Goal: Transaction & Acquisition: Obtain resource

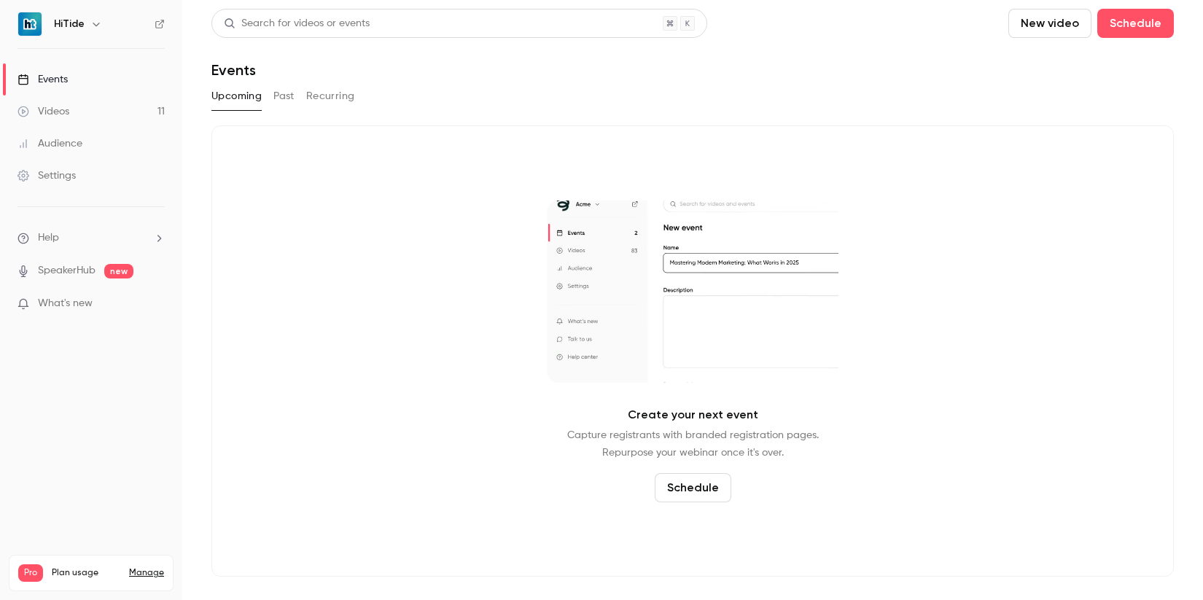
click at [50, 73] on div "Events" at bounding box center [42, 79] width 50 height 15
click at [77, 117] on link "Videos 11" at bounding box center [91, 112] width 182 height 32
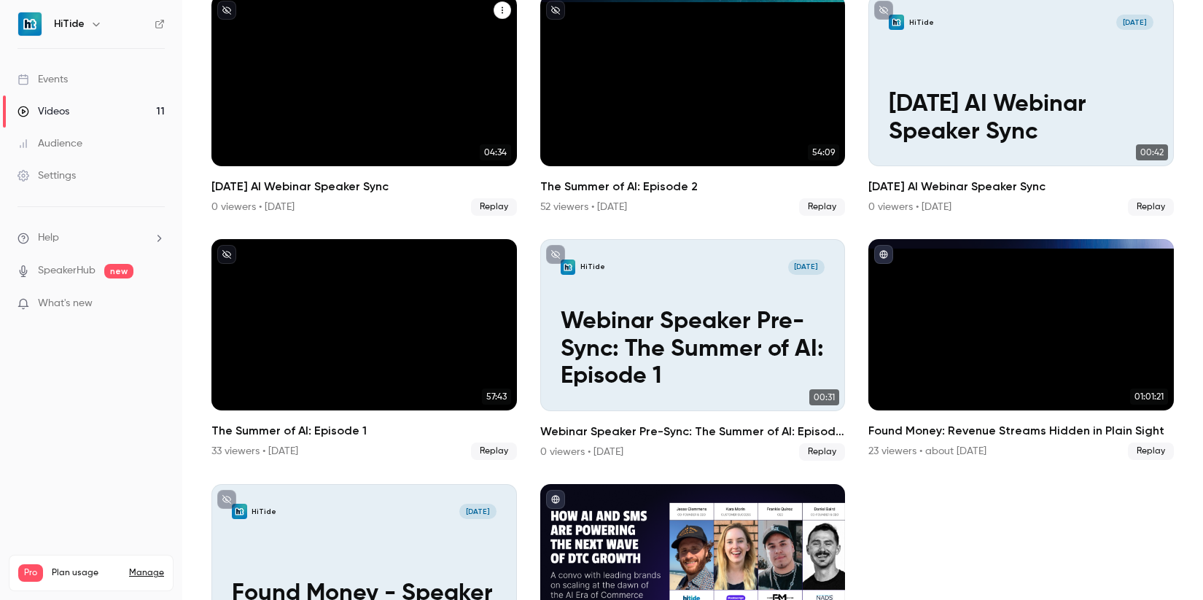
scroll to position [490, 0]
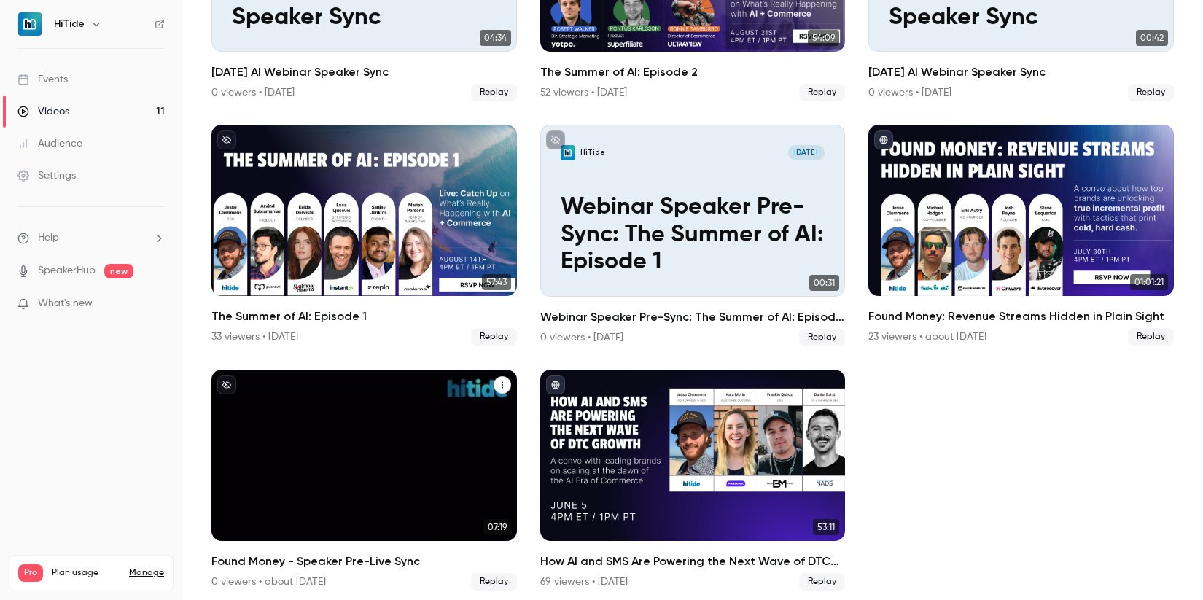
click at [498, 381] on icon "Found Money - Speaker Pre-Live Sync" at bounding box center [502, 385] width 9 height 9
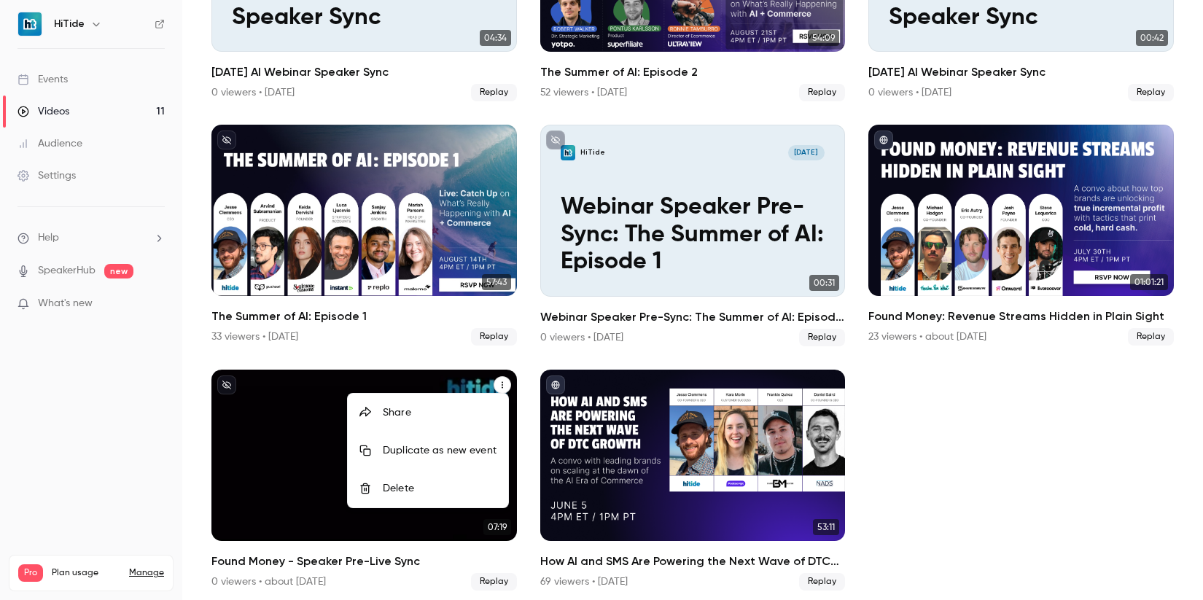
click at [418, 485] on div "Delete" at bounding box center [440, 488] width 114 height 15
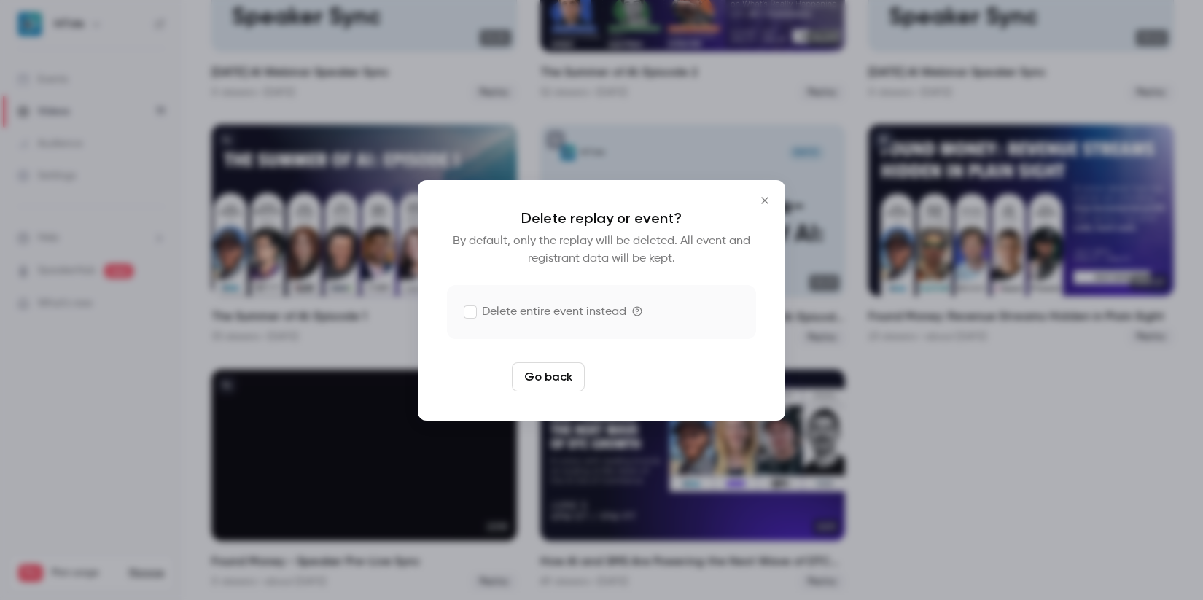
click at [632, 381] on button "Delete replay" at bounding box center [641, 376] width 101 height 29
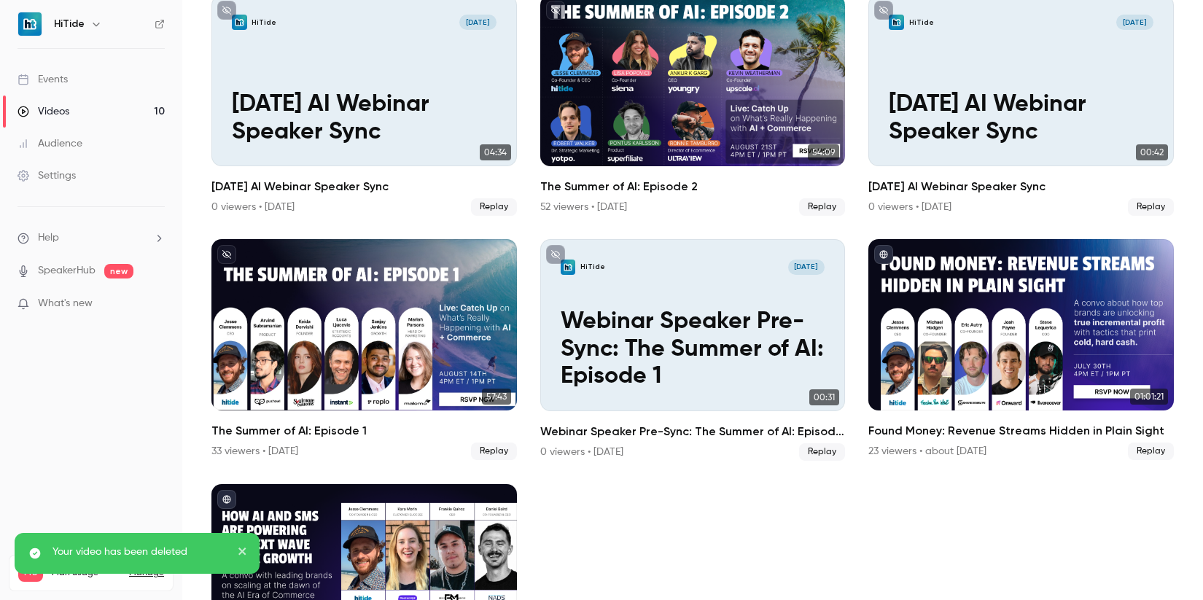
scroll to position [373, 0]
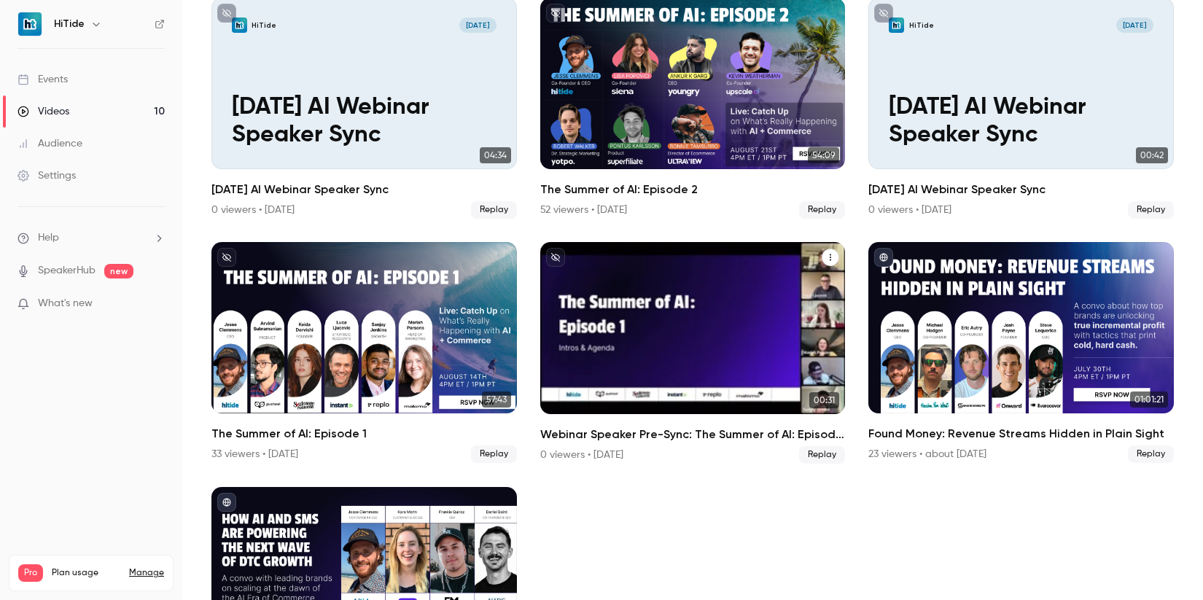
click at [826, 256] on icon "Webinar Speaker Pre-Sync: The Summer of AI: Episode 1" at bounding box center [830, 257] width 9 height 9
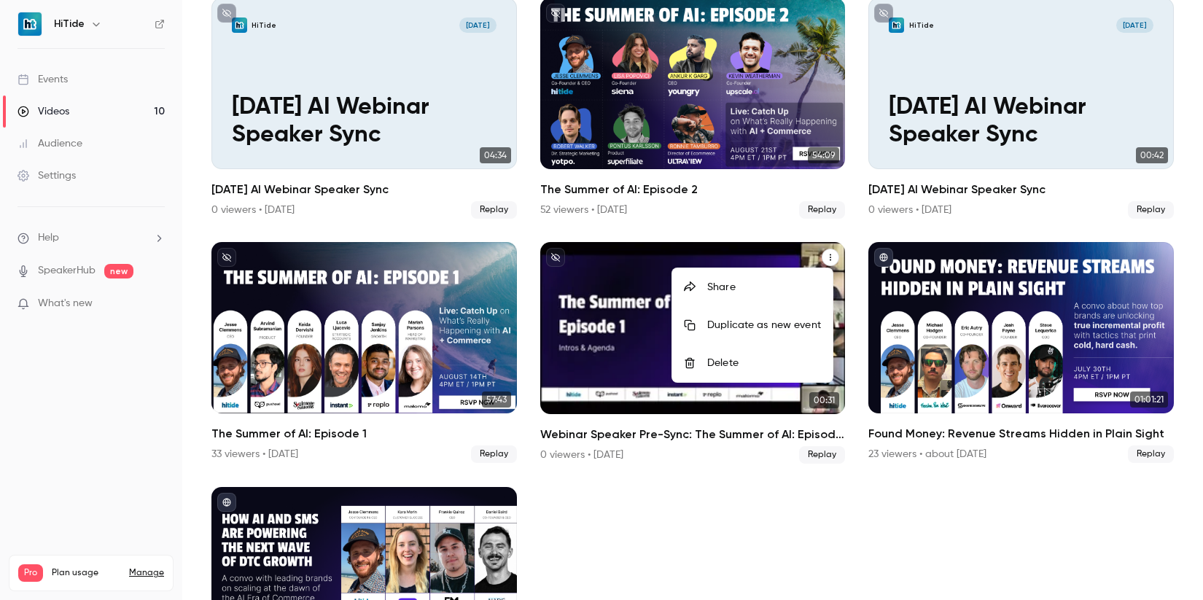
click at [643, 496] on div at bounding box center [601, 300] width 1203 height 600
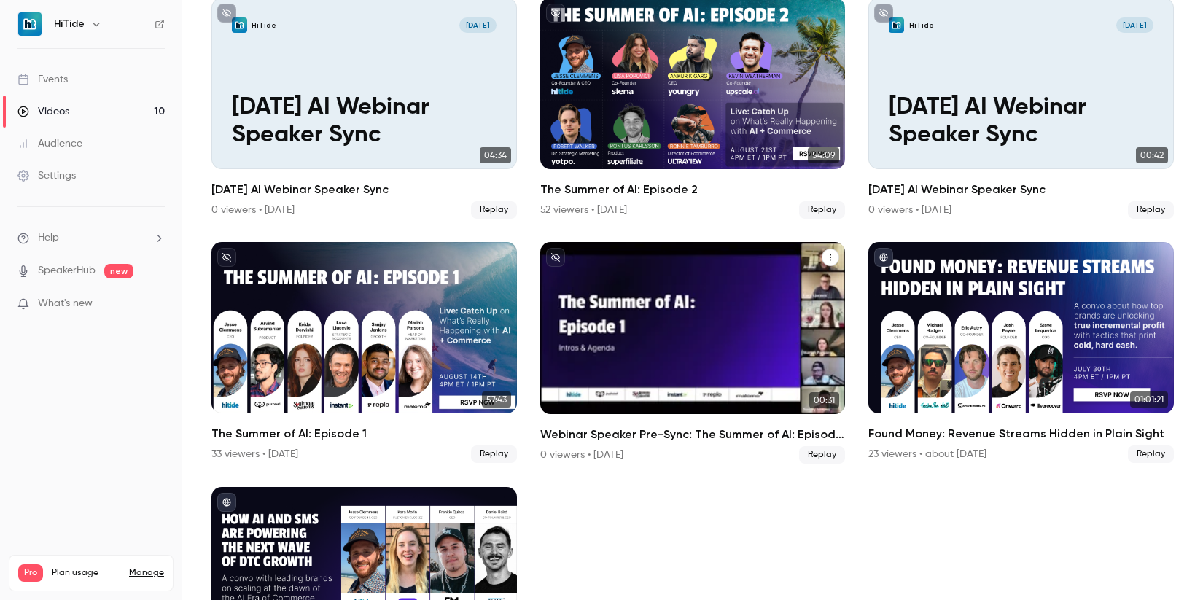
click at [826, 253] on icon "Webinar Speaker Pre-Sync: The Summer of AI: Episode 1" at bounding box center [830, 257] width 9 height 9
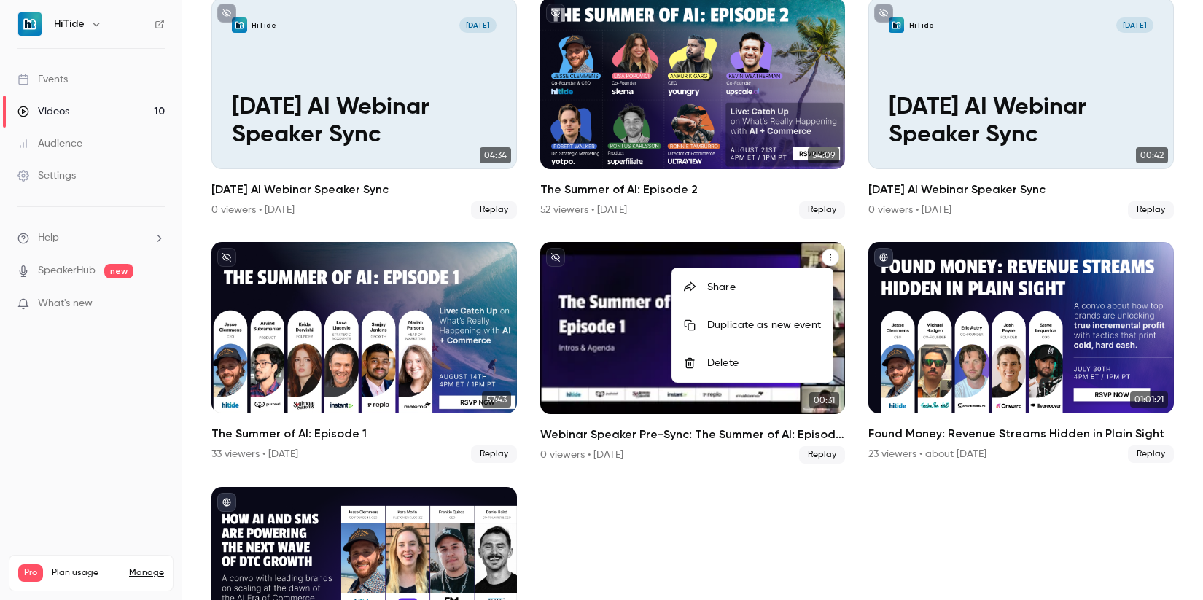
click at [744, 364] on div "Delete" at bounding box center [764, 363] width 114 height 15
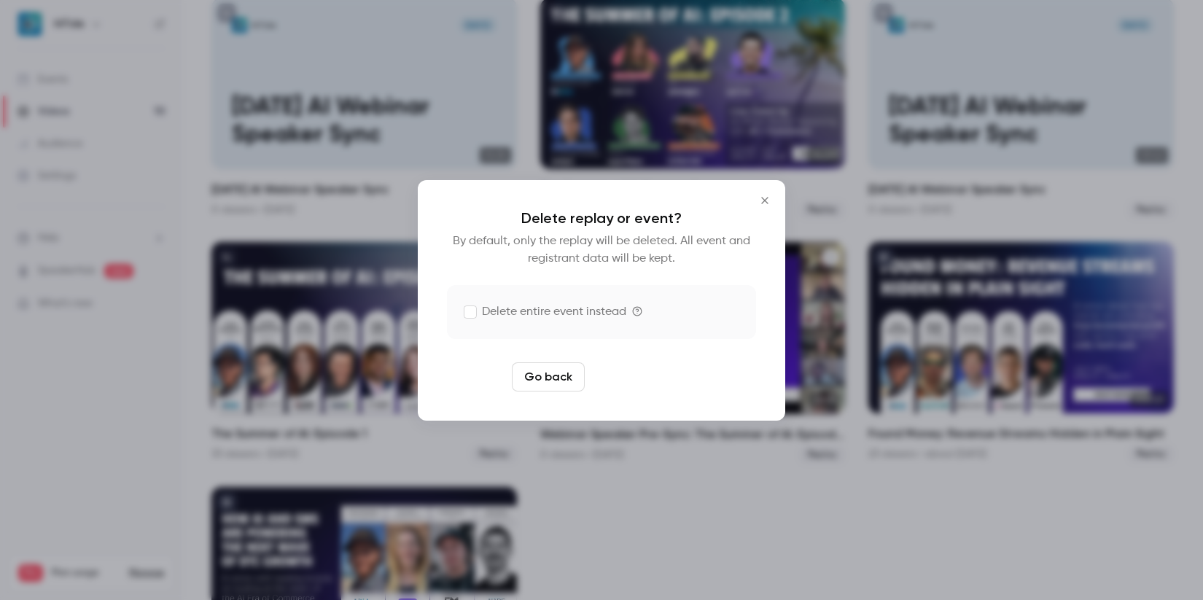
click at [658, 381] on button "Delete replay" at bounding box center [641, 376] width 101 height 29
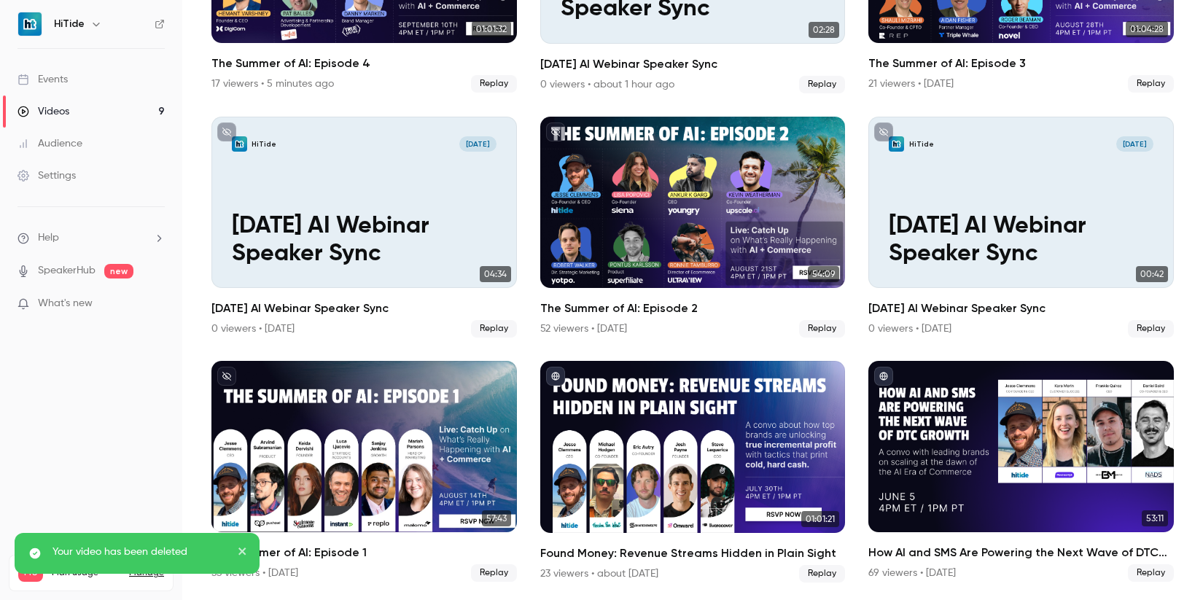
scroll to position [247, 0]
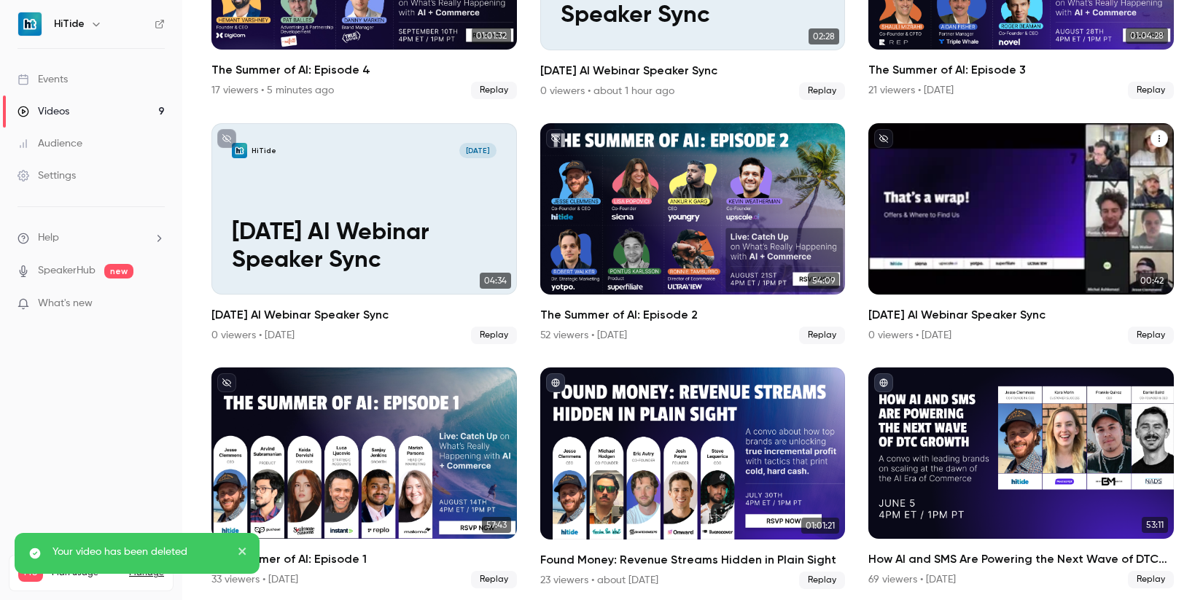
click at [1155, 136] on icon "August 21 AI Webinar Speaker Sync" at bounding box center [1159, 138] width 9 height 9
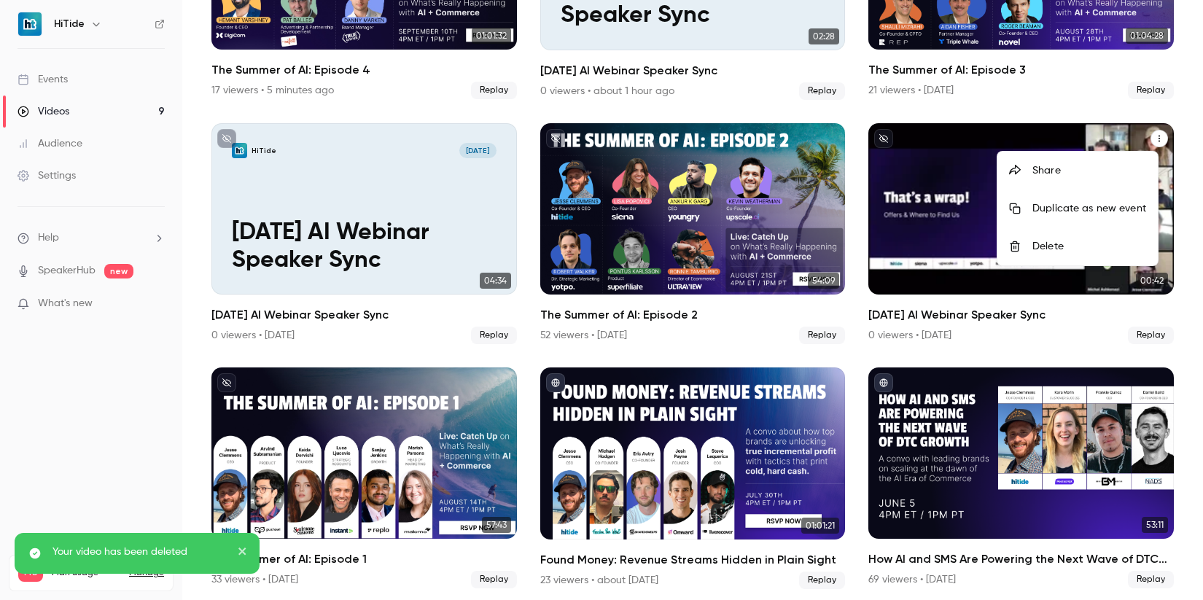
click at [1077, 242] on div "Delete" at bounding box center [1089, 246] width 114 height 15
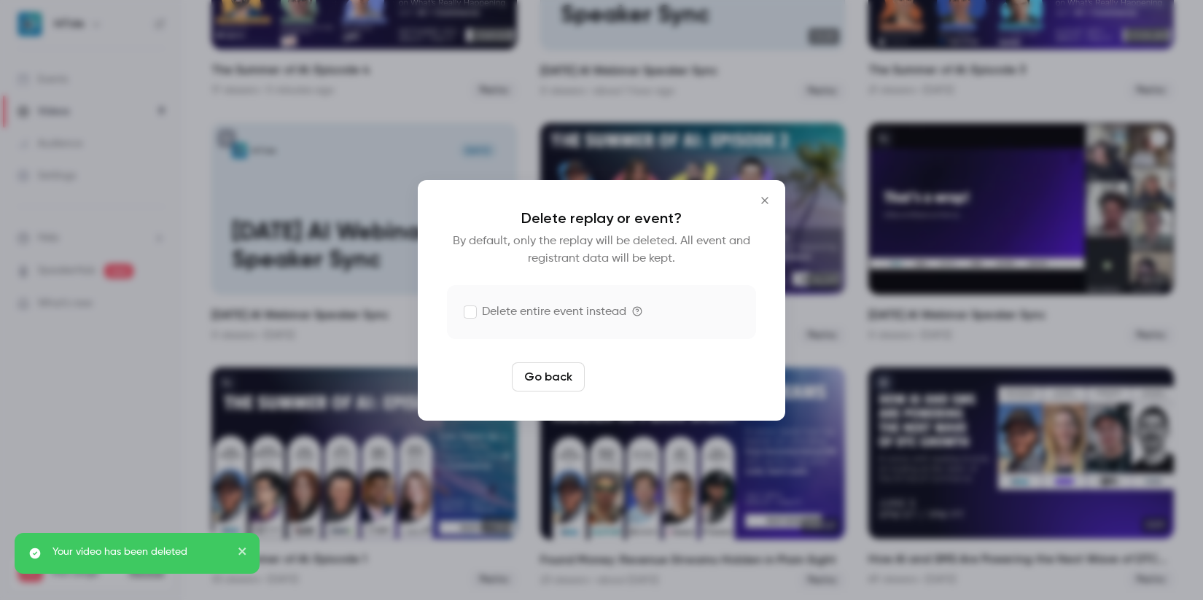
click at [651, 373] on button "Delete replay" at bounding box center [641, 376] width 101 height 29
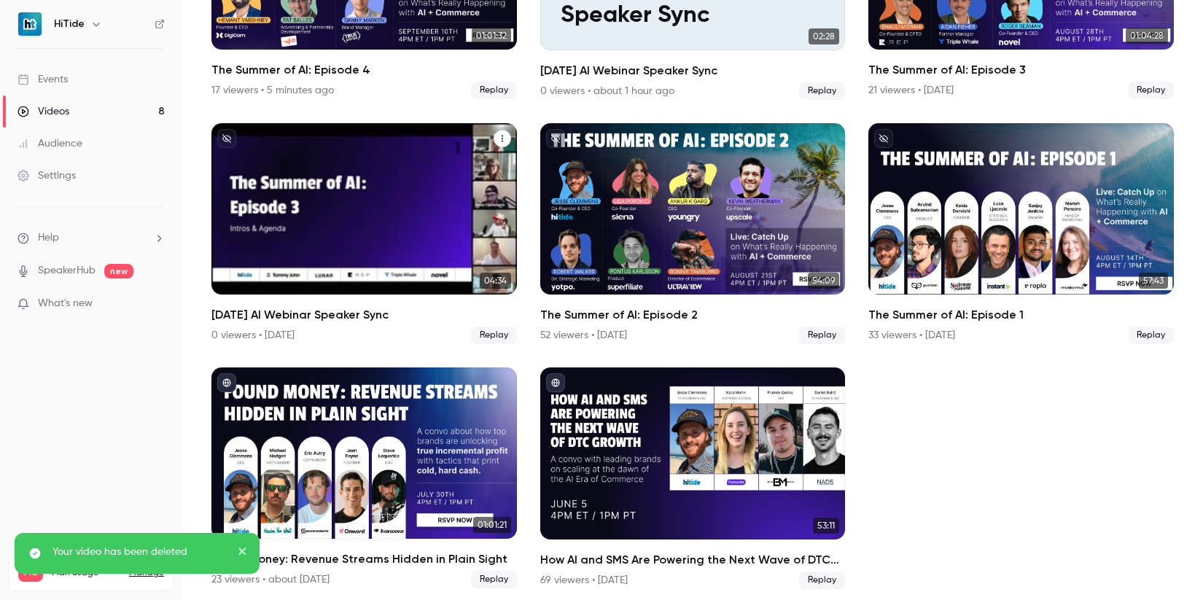
click at [505, 134] on button "August 28 AI Webinar Speaker Sync" at bounding box center [502, 138] width 17 height 17
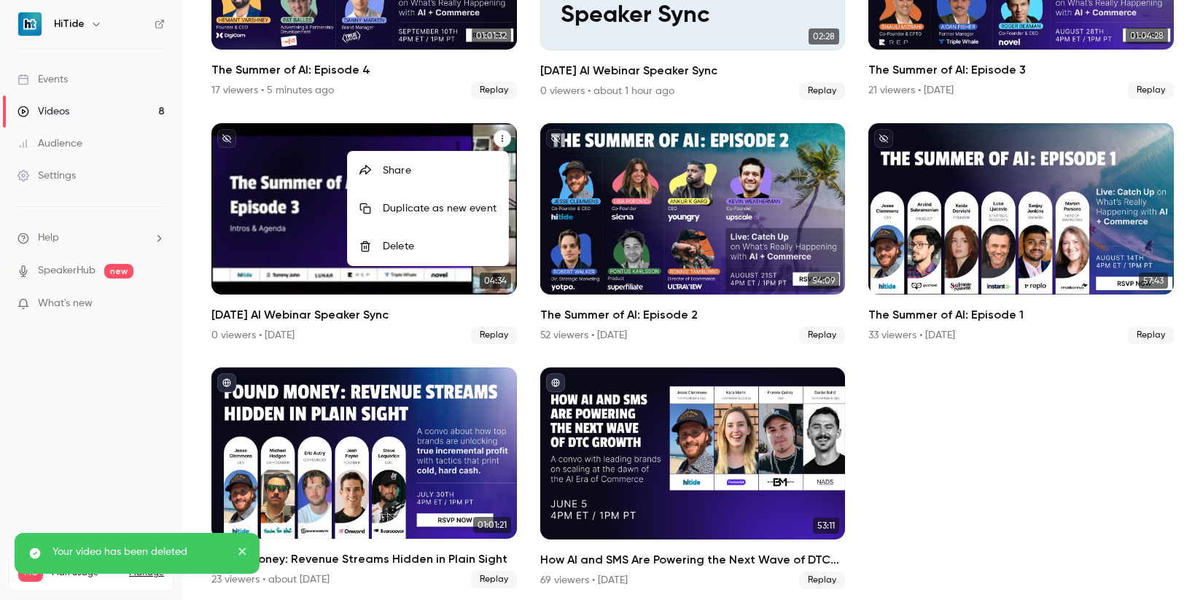
click at [465, 237] on li "Delete" at bounding box center [428, 246] width 160 height 38
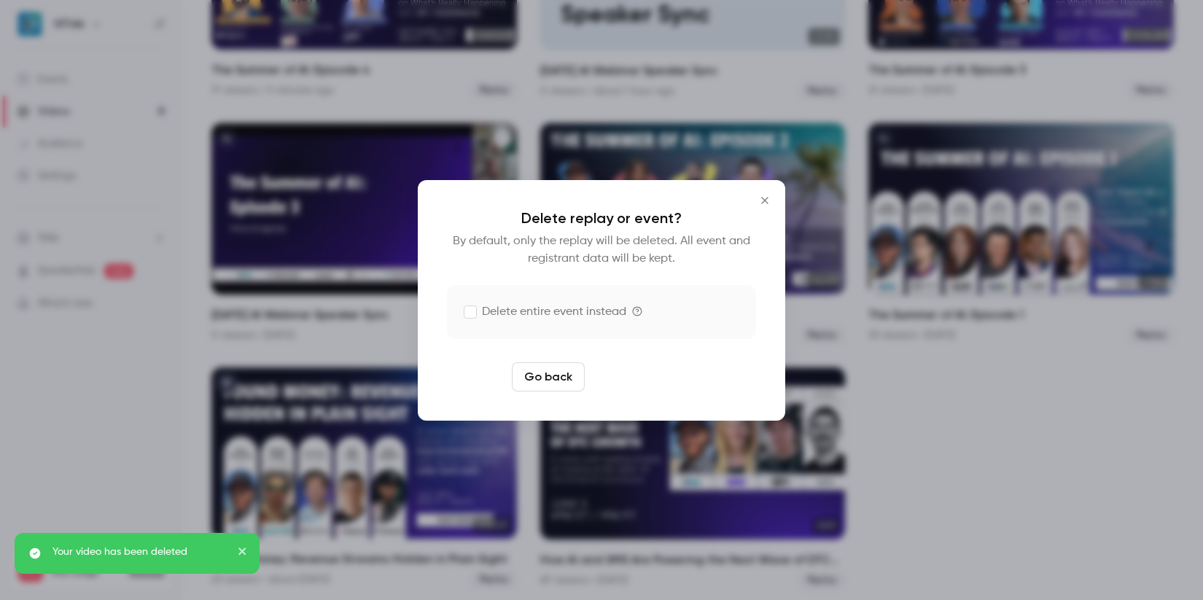
click at [662, 379] on button "Delete replay" at bounding box center [641, 376] width 101 height 29
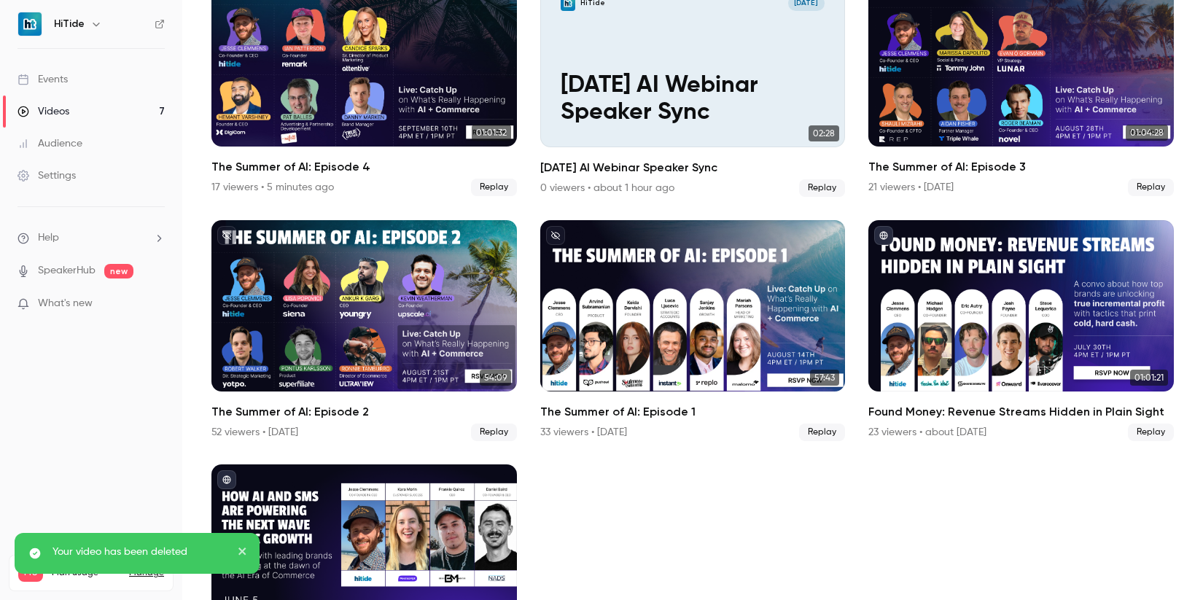
scroll to position [0, 0]
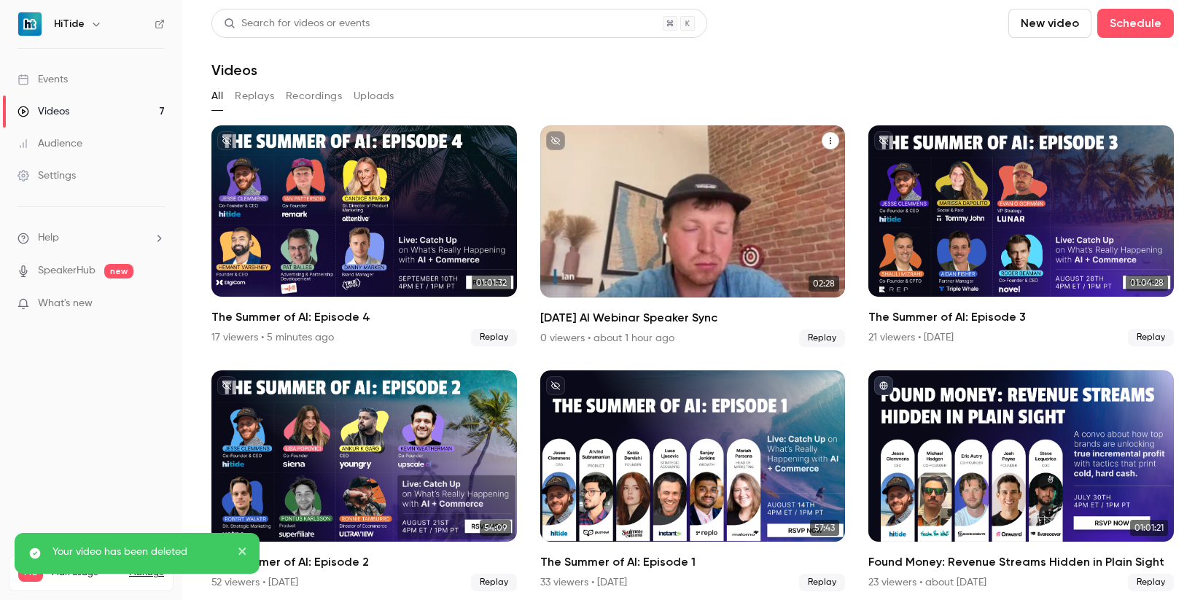
click at [826, 137] on icon "Sept 10 AI Webinar Speaker Sync" at bounding box center [830, 140] width 9 height 9
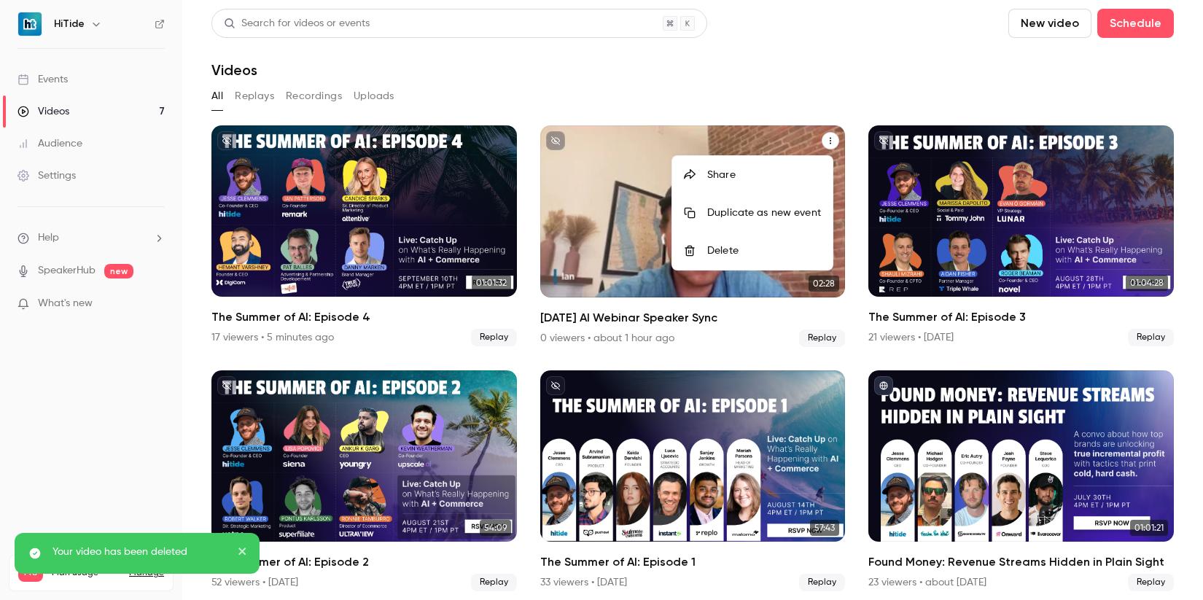
click at [782, 248] on div "Delete" at bounding box center [764, 250] width 114 height 15
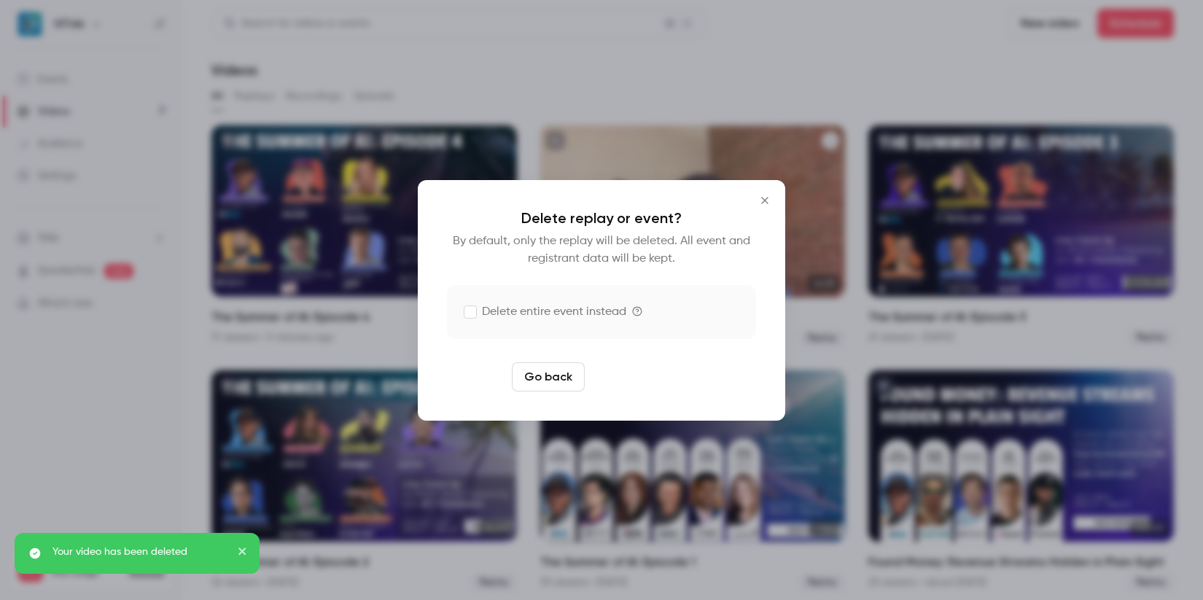
click at [666, 370] on button "Delete replay" at bounding box center [641, 376] width 101 height 29
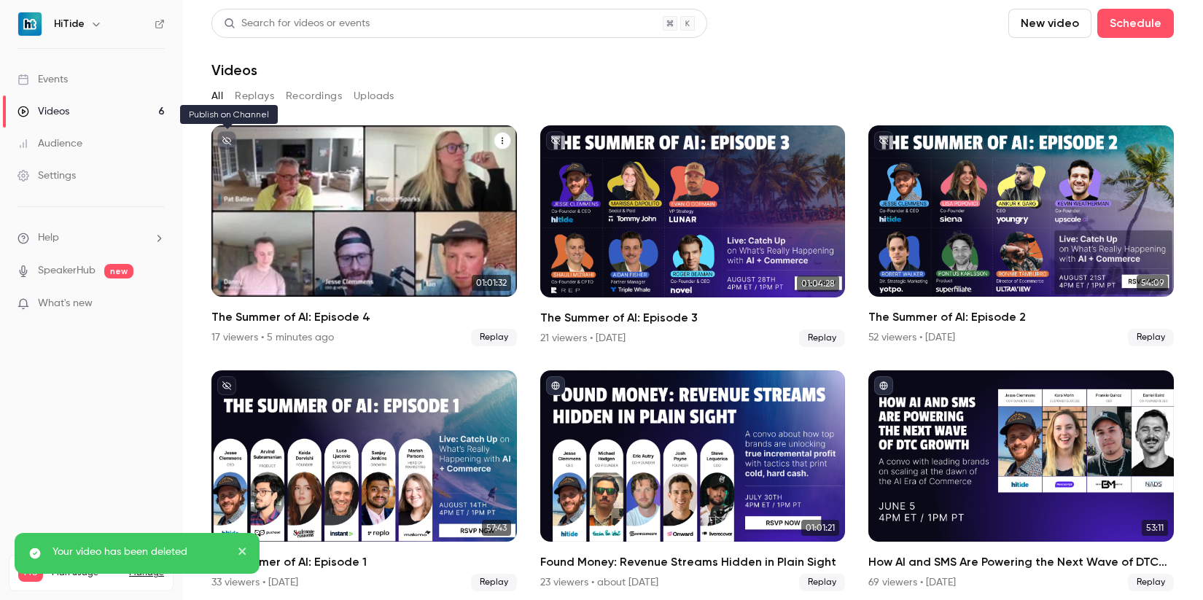
click at [227, 136] on icon "unpublished" at bounding box center [226, 140] width 9 height 9
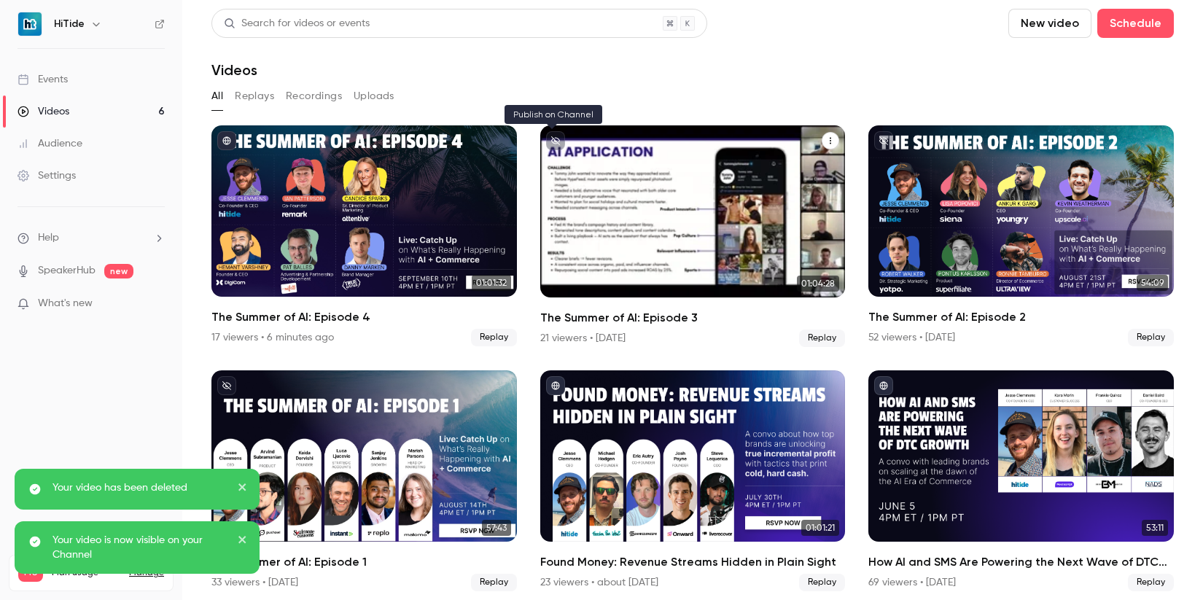
click at [555, 139] on icon "unpublished" at bounding box center [555, 140] width 9 height 9
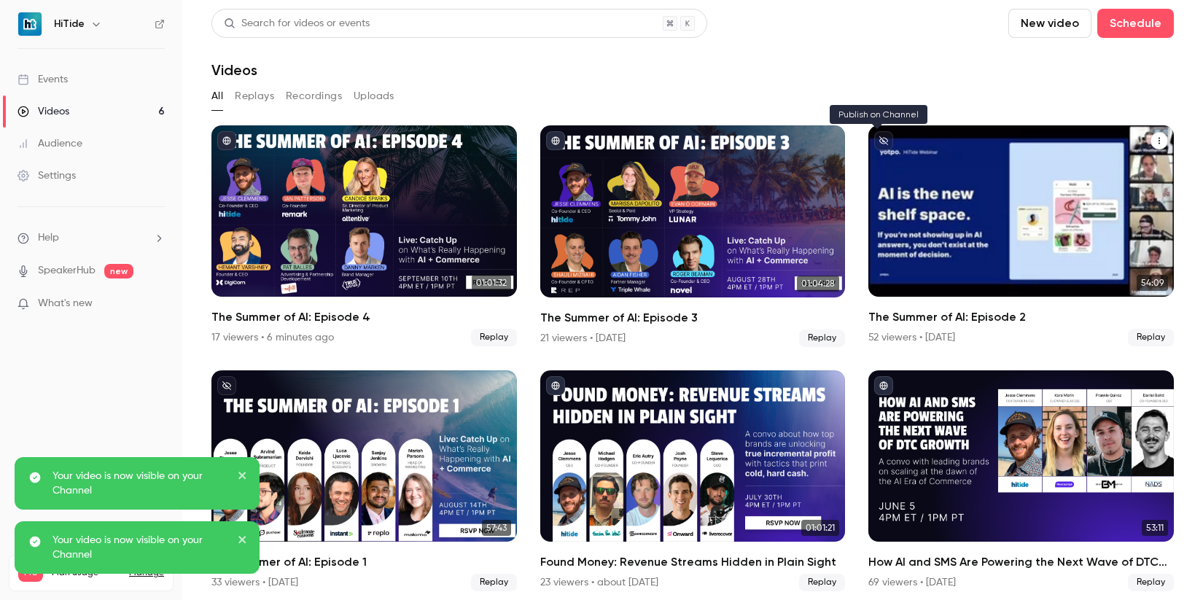
click at [879, 140] on icon "unpublished" at bounding box center [883, 140] width 9 height 9
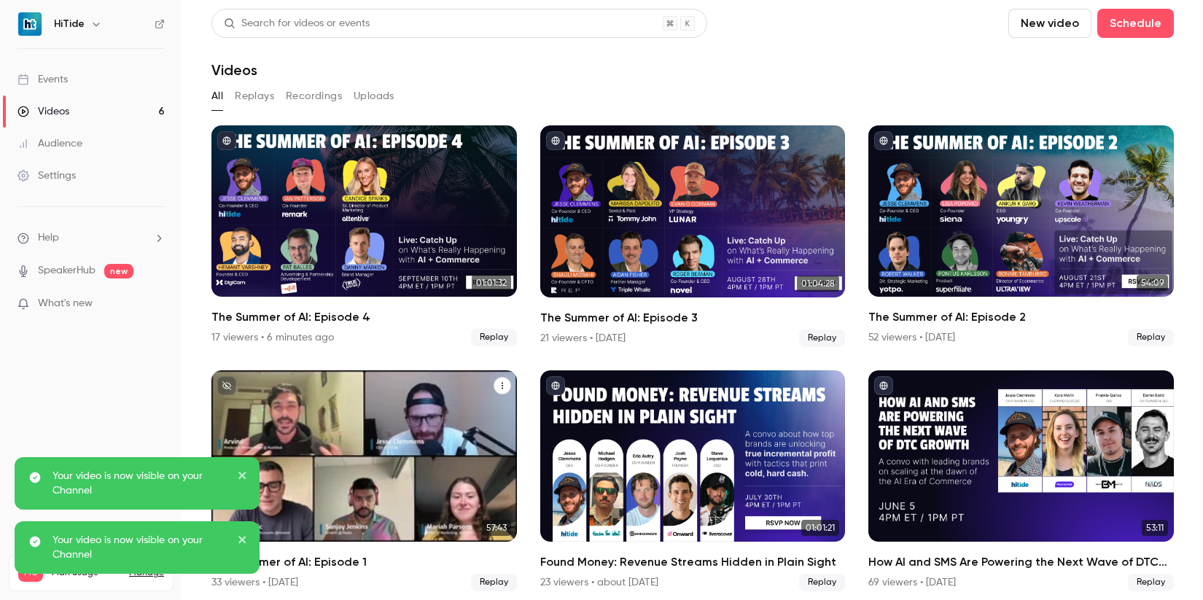
click at [227, 381] on icon "unpublished" at bounding box center [226, 385] width 9 height 9
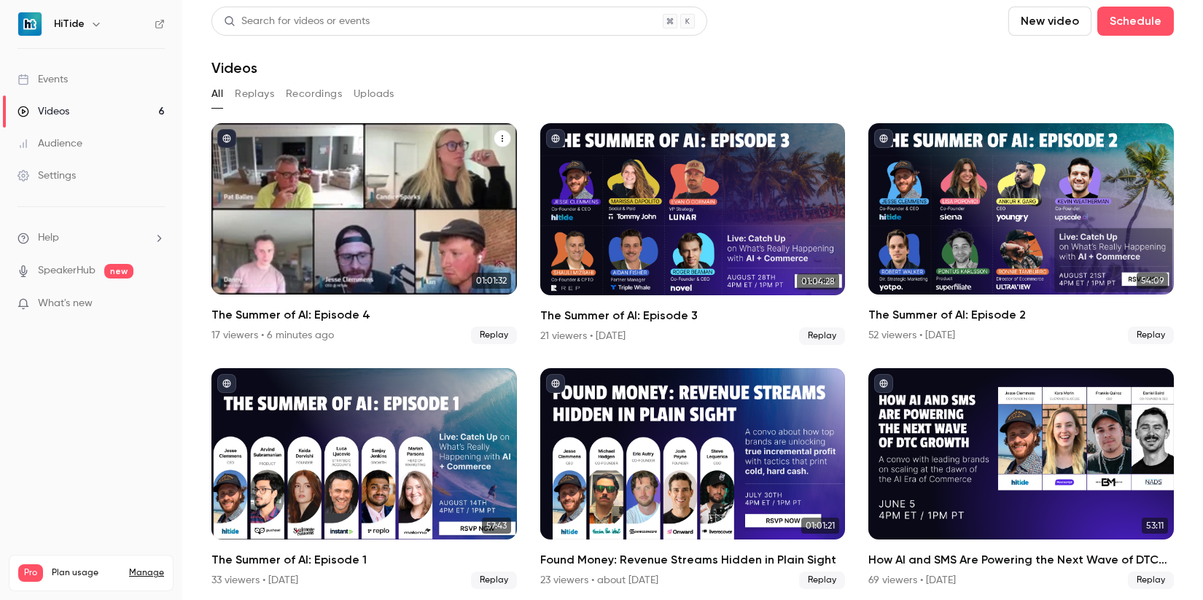
scroll to position [4, 0]
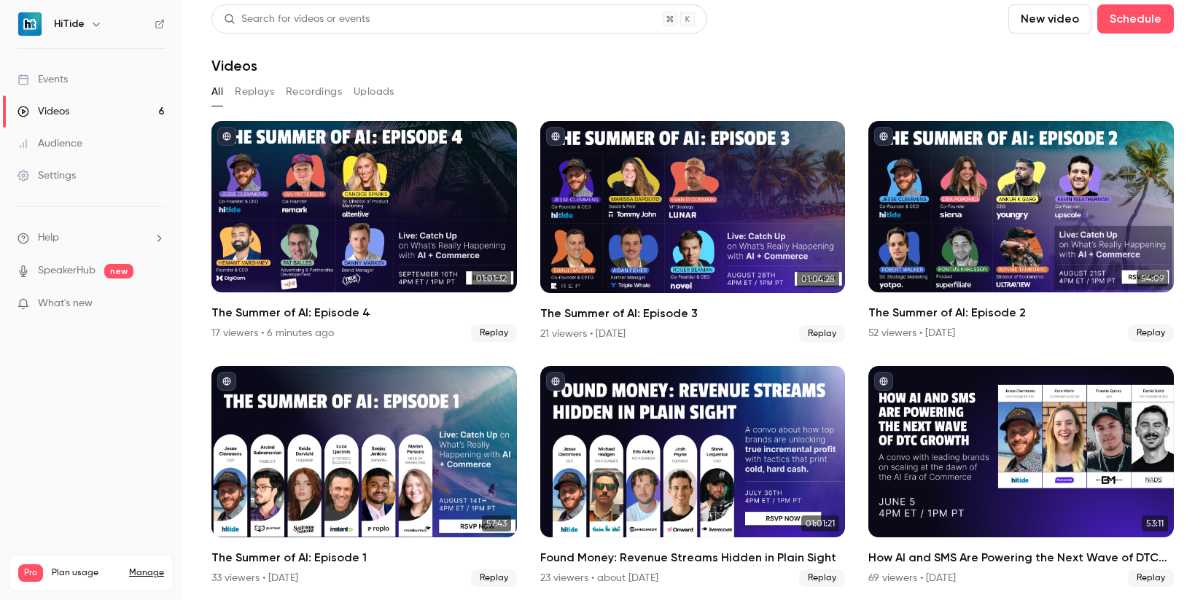
click at [246, 92] on button "Replays" at bounding box center [254, 91] width 39 height 23
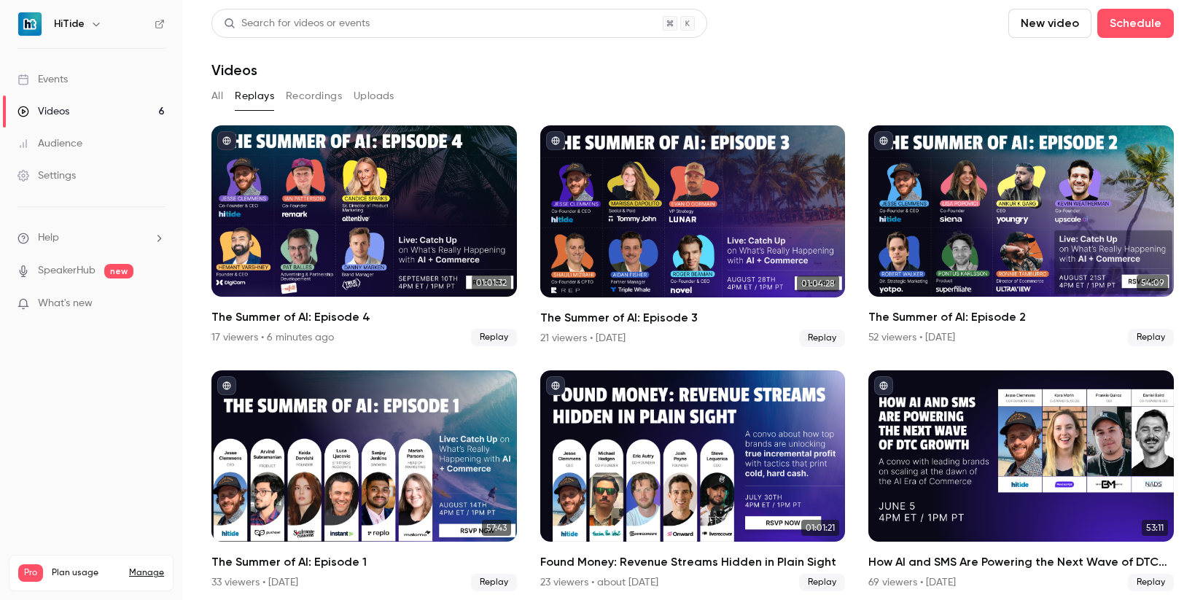
click at [217, 100] on button "All" at bounding box center [217, 96] width 12 height 23
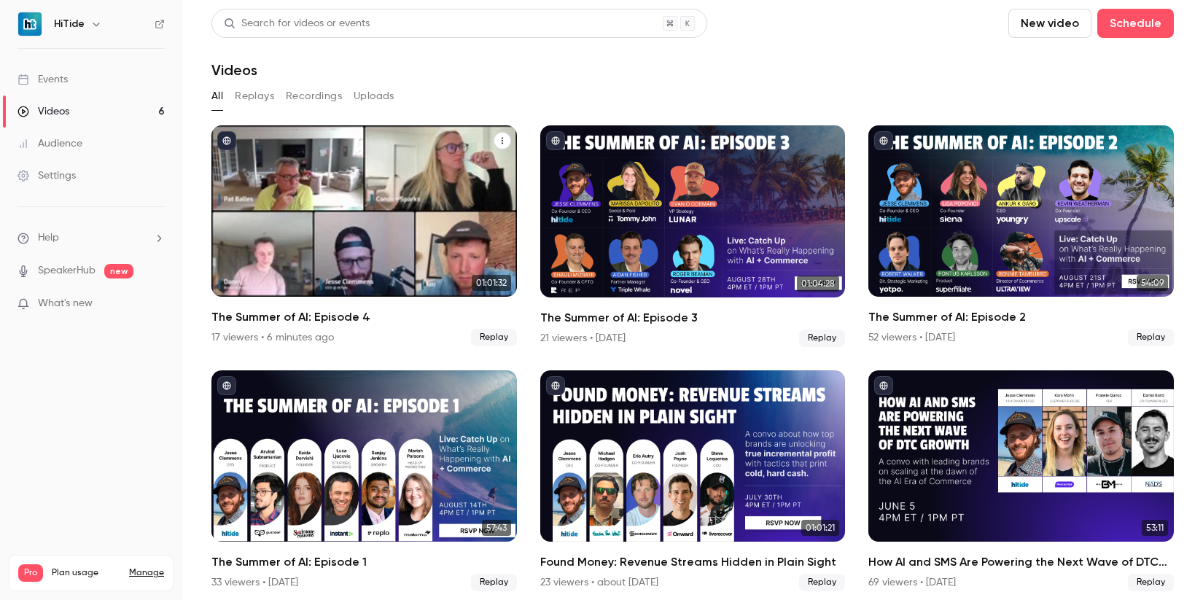
click at [408, 319] on h2 "The Summer of AI: Episode 4" at bounding box center [363, 316] width 305 height 17
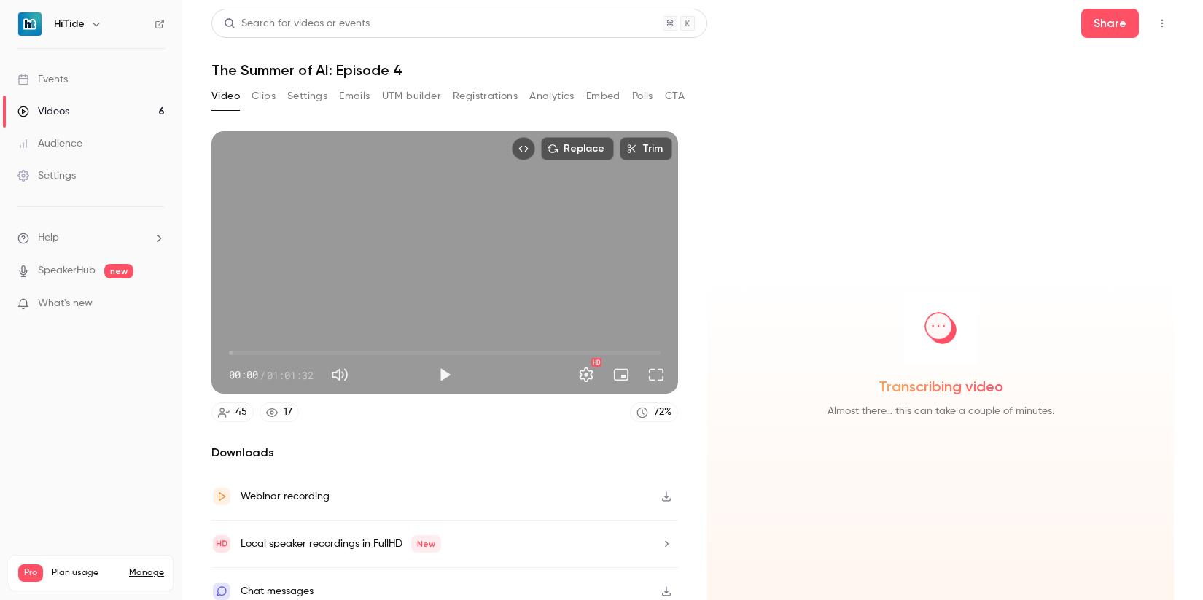
click at [462, 98] on button "Registrations" at bounding box center [485, 96] width 65 height 23
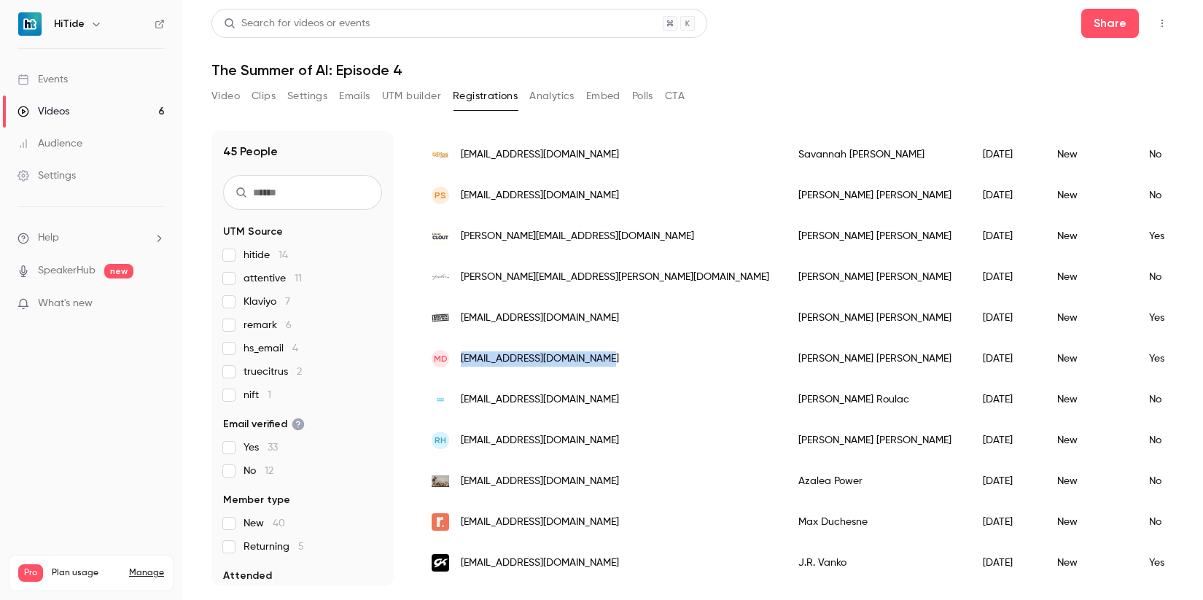
drag, startPoint x: 534, startPoint y: 348, endPoint x: 456, endPoint y: 352, distance: 78.8
click at [456, 352] on div "MD [EMAIL_ADDRESS][DOMAIN_NAME]" at bounding box center [600, 358] width 367 height 41
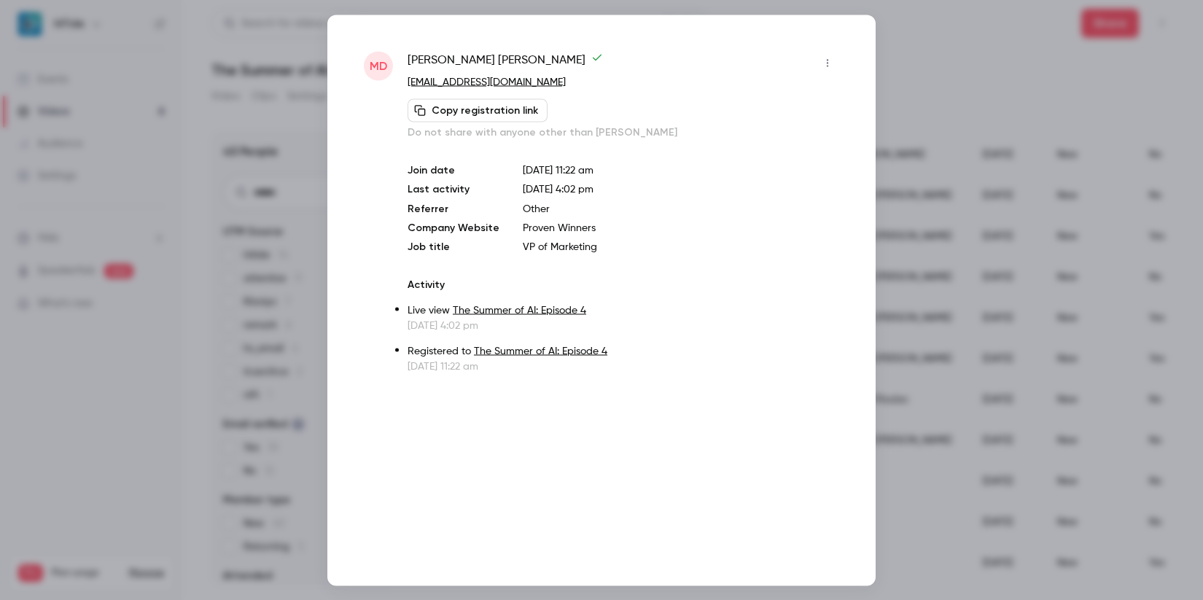
click at [299, 200] on div at bounding box center [601, 300] width 1203 height 600
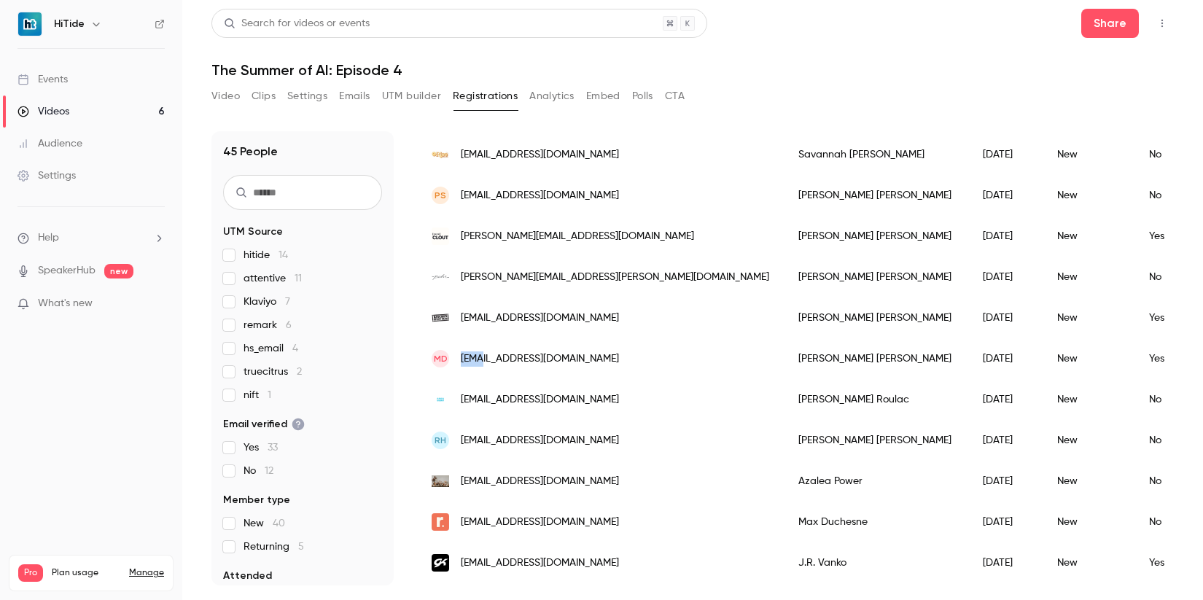
copy span "mars"
drag, startPoint x: 617, startPoint y: 362, endPoint x: 458, endPoint y: 365, distance: 159.0
click at [458, 365] on div "MD [EMAIL_ADDRESS][DOMAIN_NAME]" at bounding box center [600, 358] width 367 height 41
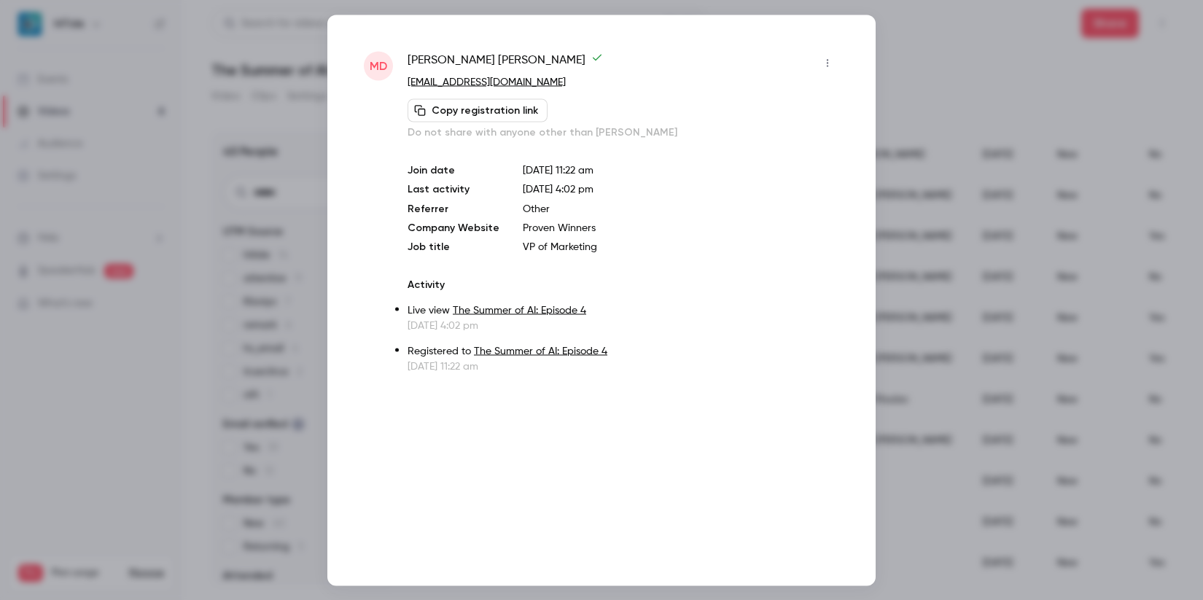
click at [143, 429] on div at bounding box center [601, 300] width 1203 height 600
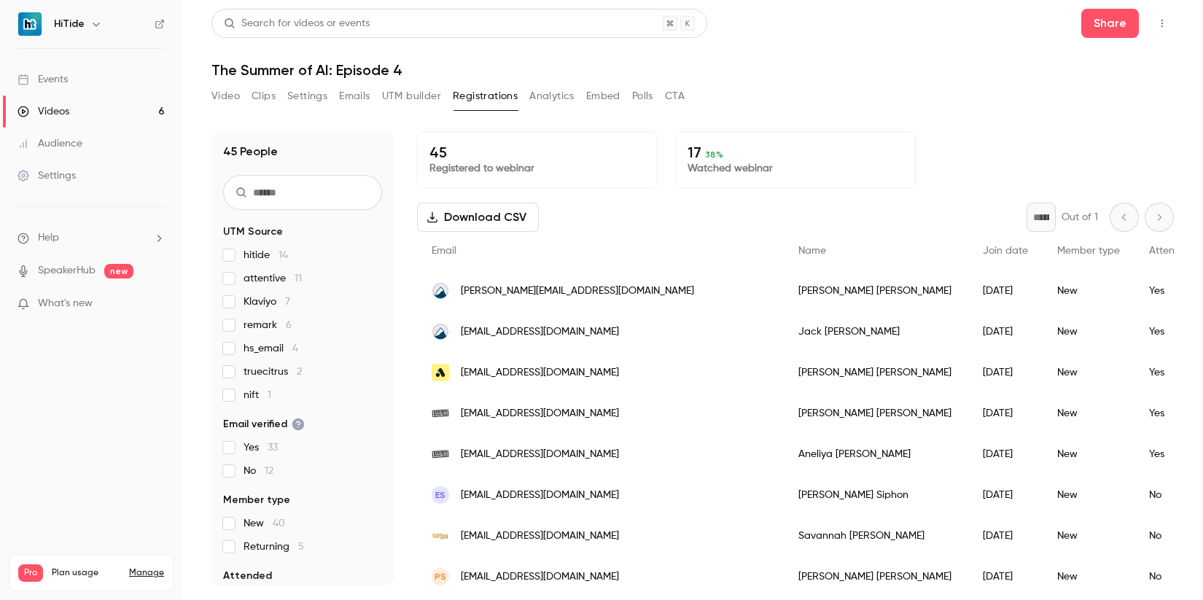
scroll to position [381, 0]
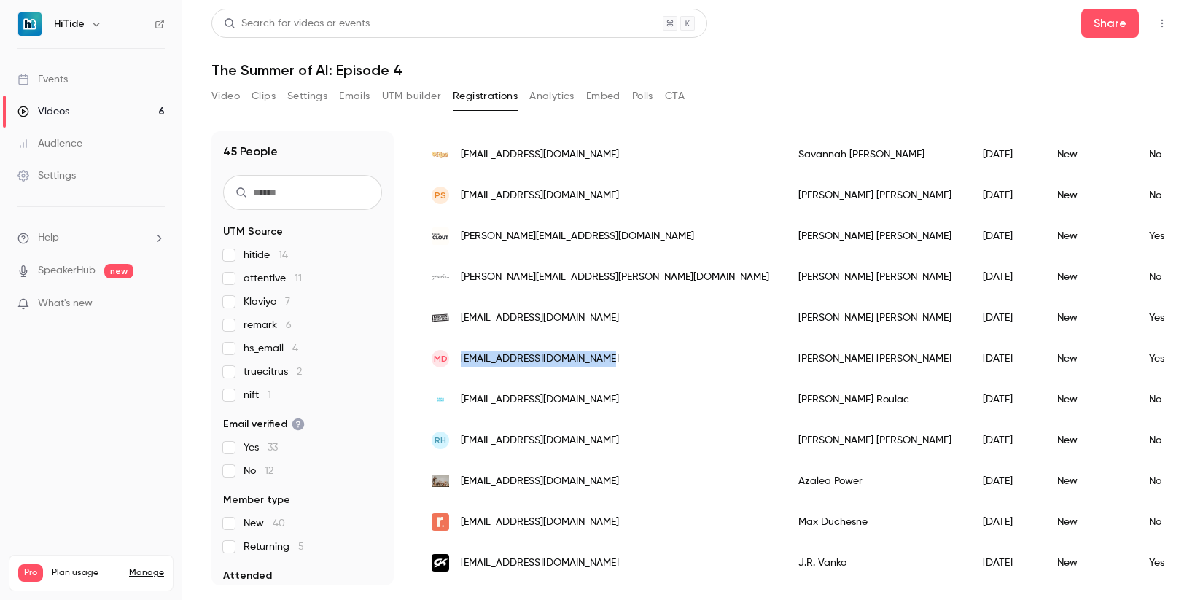
drag, startPoint x: 565, startPoint y: 364, endPoint x: 463, endPoint y: 359, distance: 102.2
click at [463, 359] on div "MD [EMAIL_ADDRESS][DOMAIN_NAME]" at bounding box center [600, 358] width 367 height 41
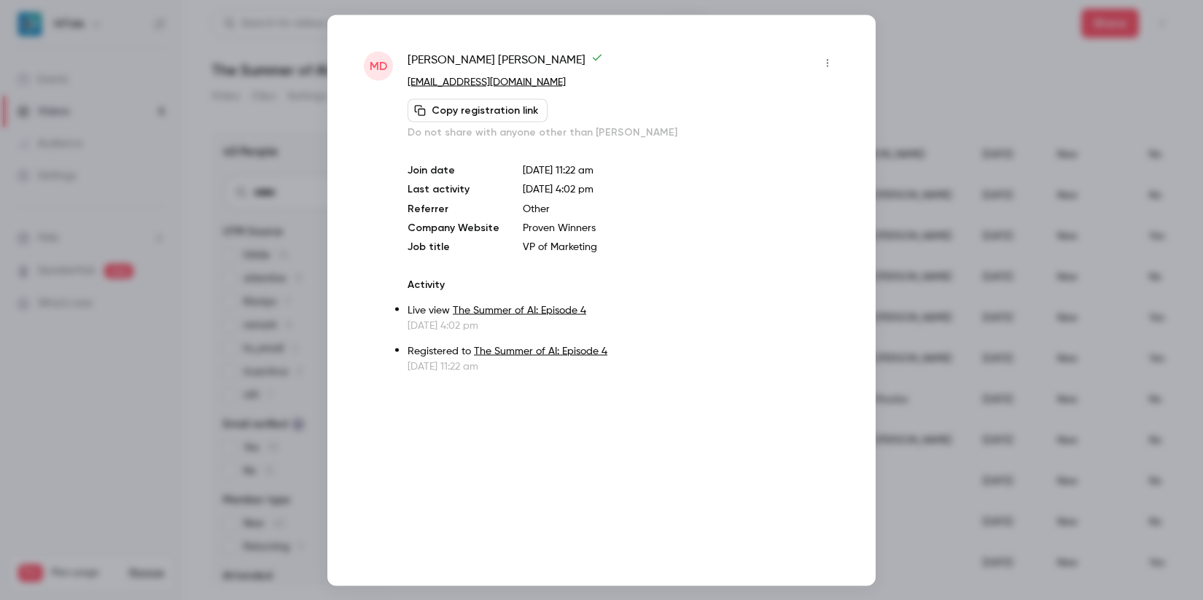
click at [903, 79] on div at bounding box center [601, 300] width 1203 height 600
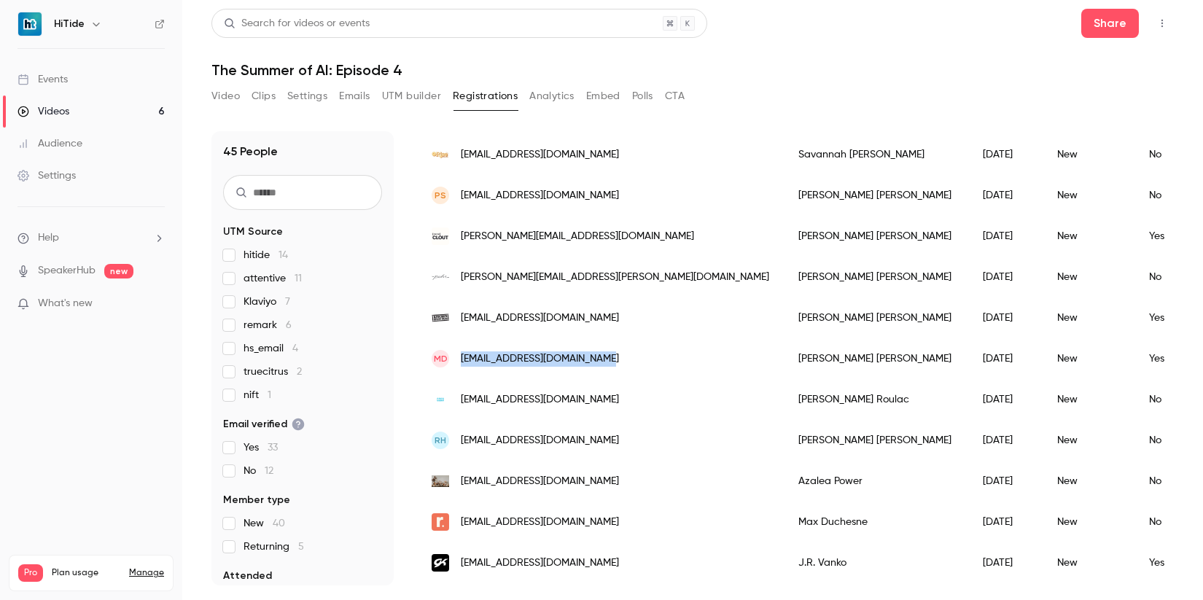
copy span "[EMAIL_ADDRESS][DOMAIN_NAME]"
click at [1158, 26] on icon "Top Bar Actions" at bounding box center [1162, 23] width 12 height 10
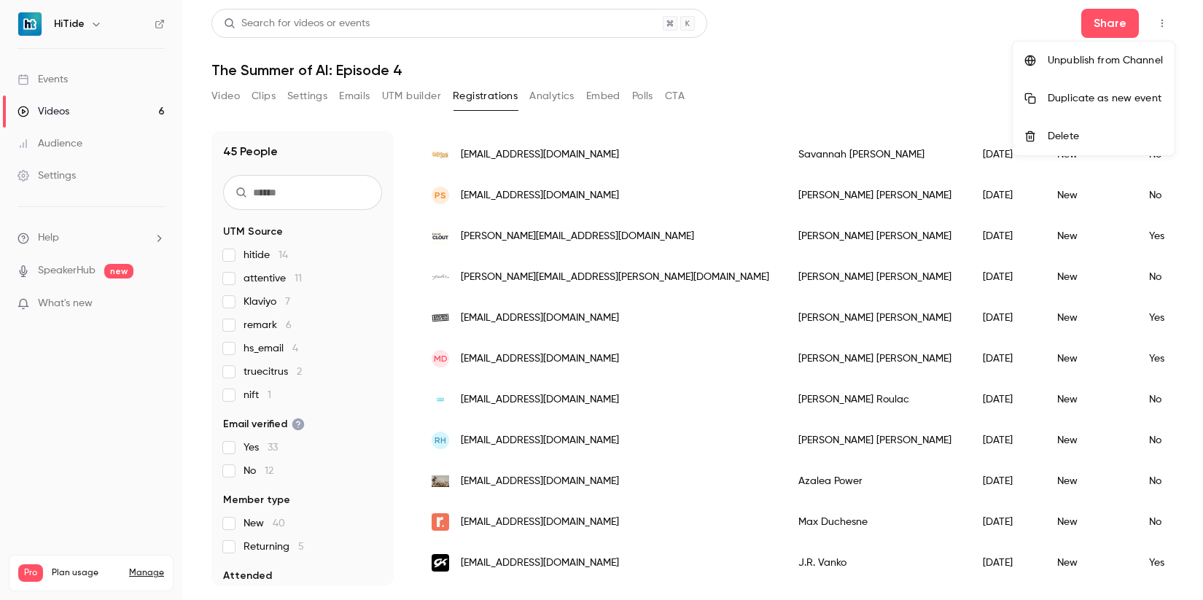
click at [875, 94] on div at bounding box center [601, 300] width 1203 height 600
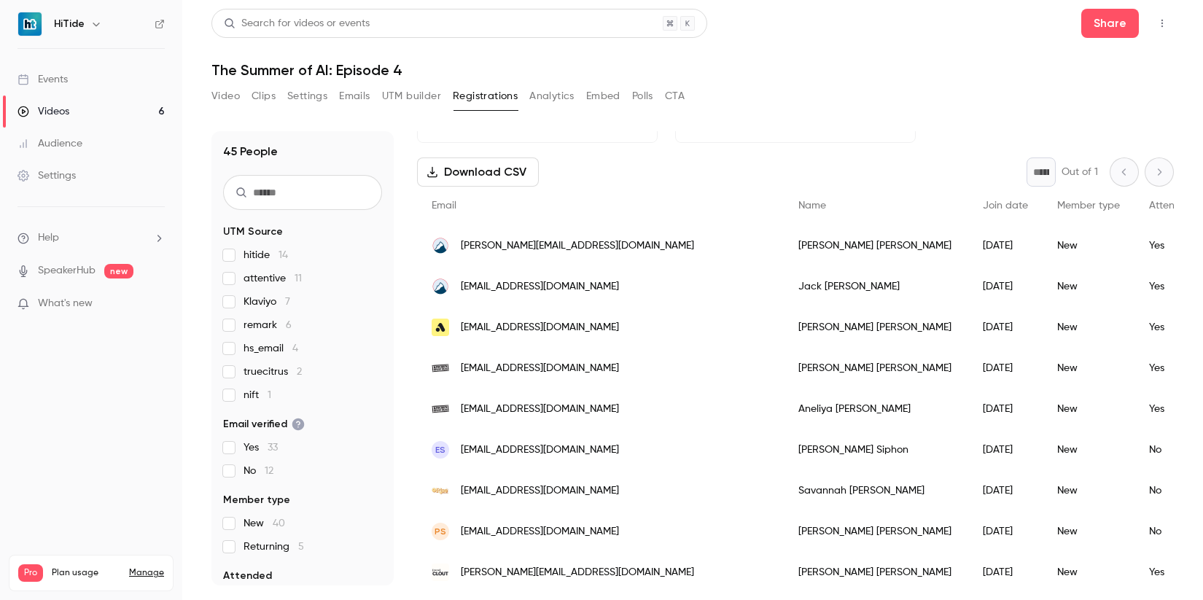
scroll to position [0, 0]
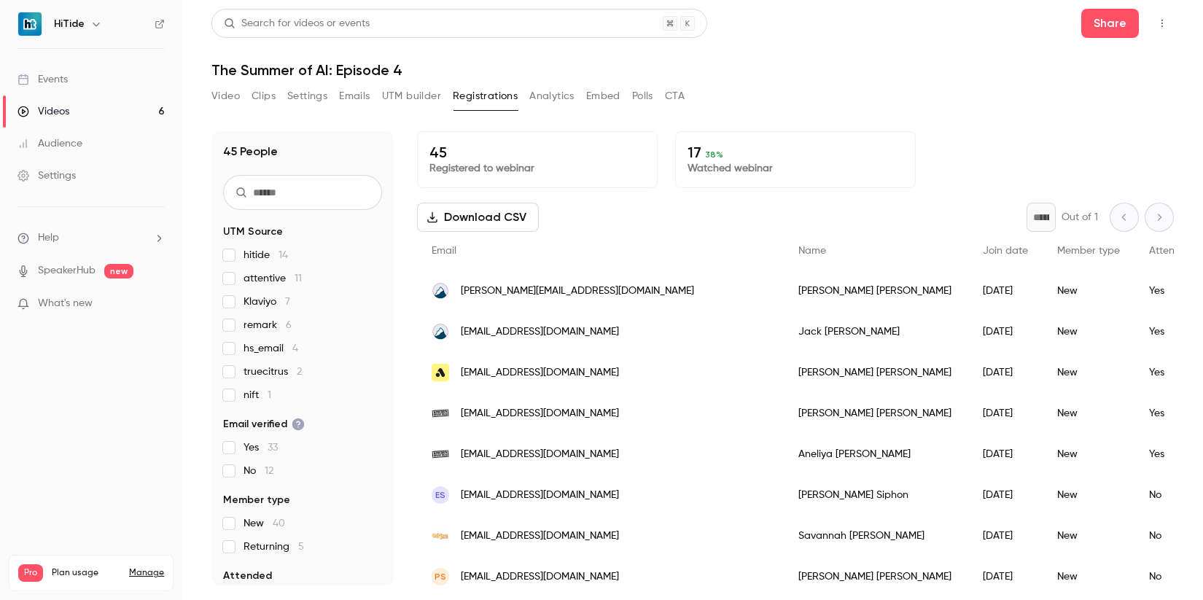
click at [448, 221] on button "Download CSV" at bounding box center [478, 217] width 122 height 29
click at [61, 106] on div "Videos" at bounding box center [43, 111] width 52 height 15
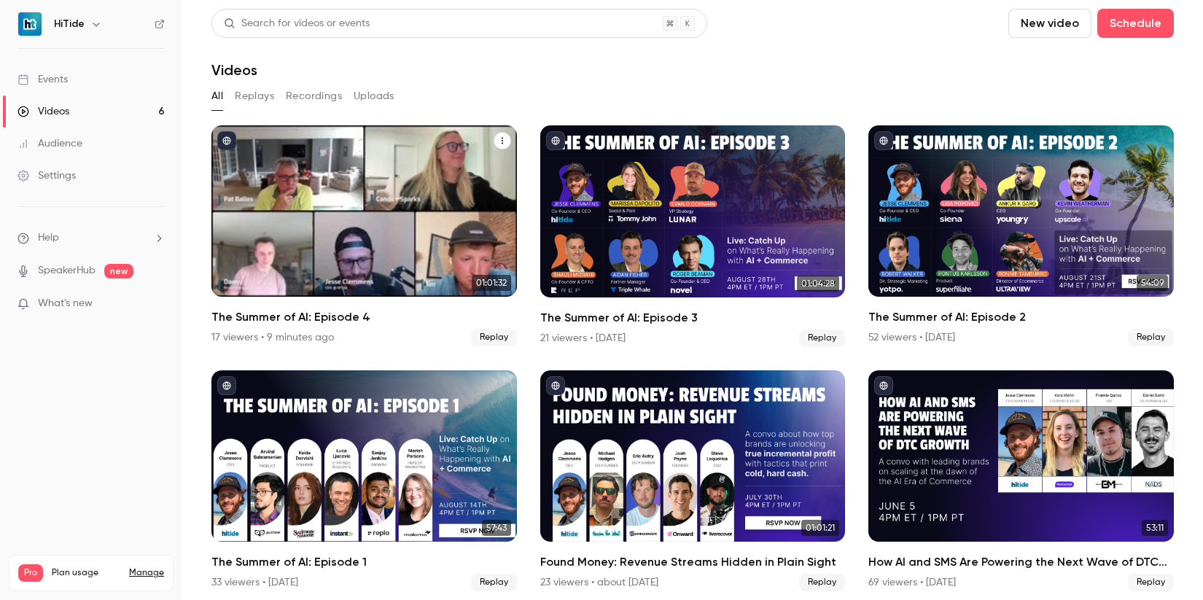
click at [317, 185] on div "The Summer of AI: Episode 4" at bounding box center [363, 210] width 305 height 171
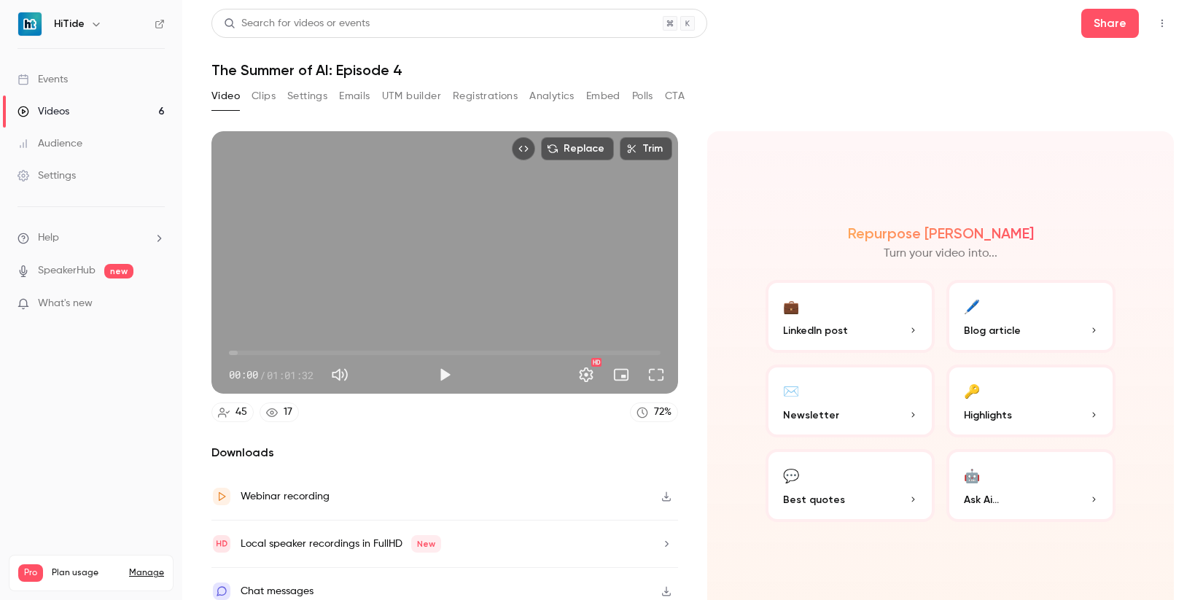
scroll to position [3, 0]
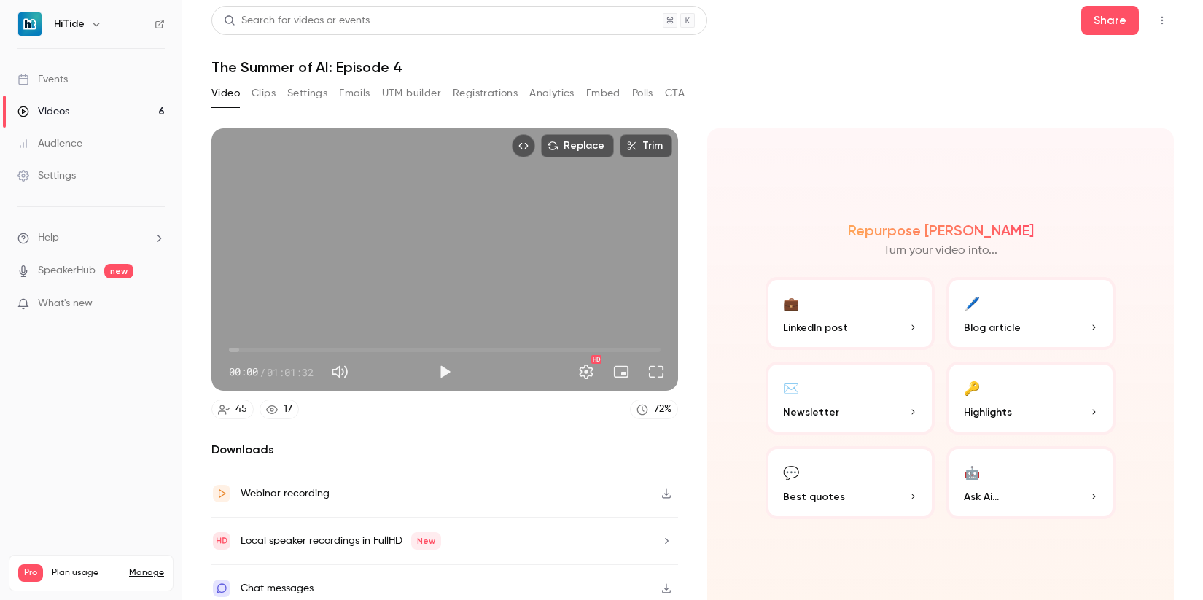
click at [663, 488] on icon "button" at bounding box center [666, 493] width 12 height 10
